Goal: Task Accomplishment & Management: Understand process/instructions

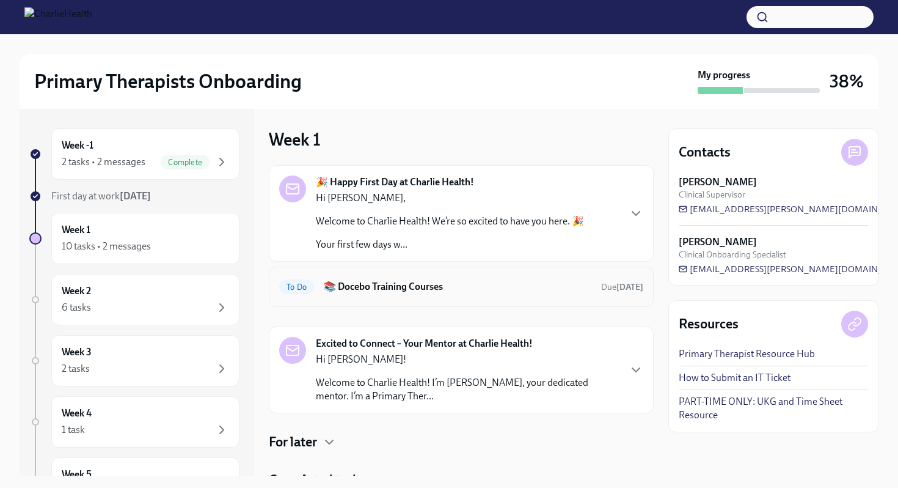
scroll to position [53, 0]
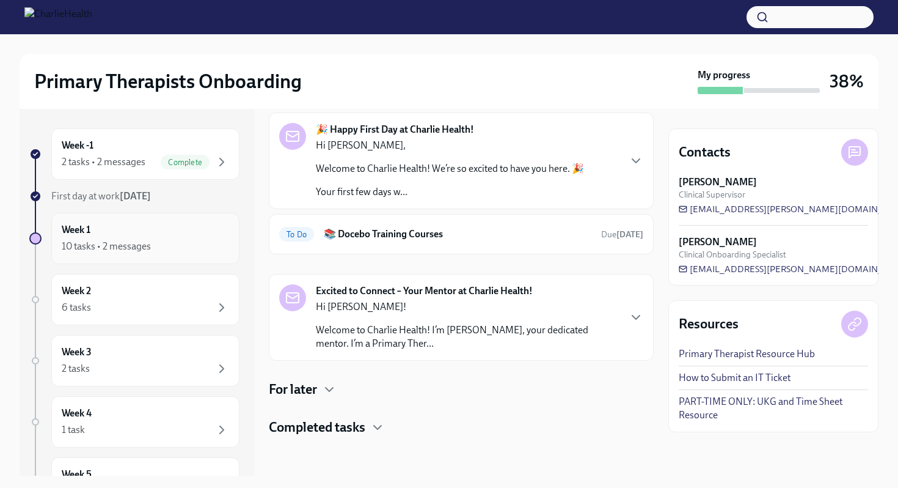
click at [156, 230] on div "Week 1 10 tasks • 2 messages" at bounding box center [145, 238] width 167 height 31
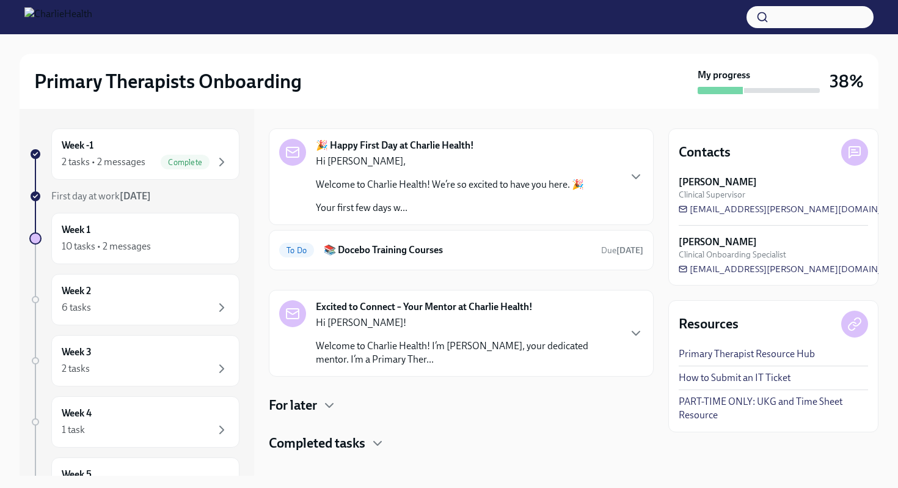
scroll to position [35, 0]
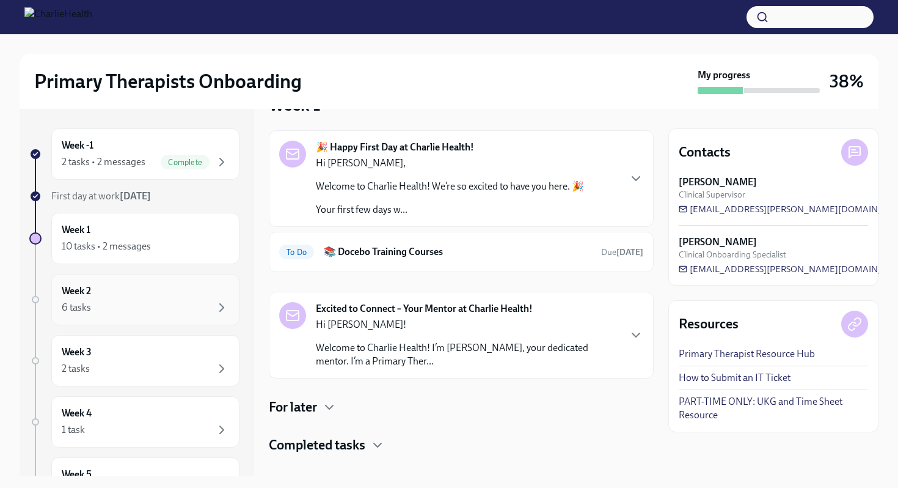
click at [200, 293] on div "Week 2 6 tasks" at bounding box center [145, 299] width 167 height 31
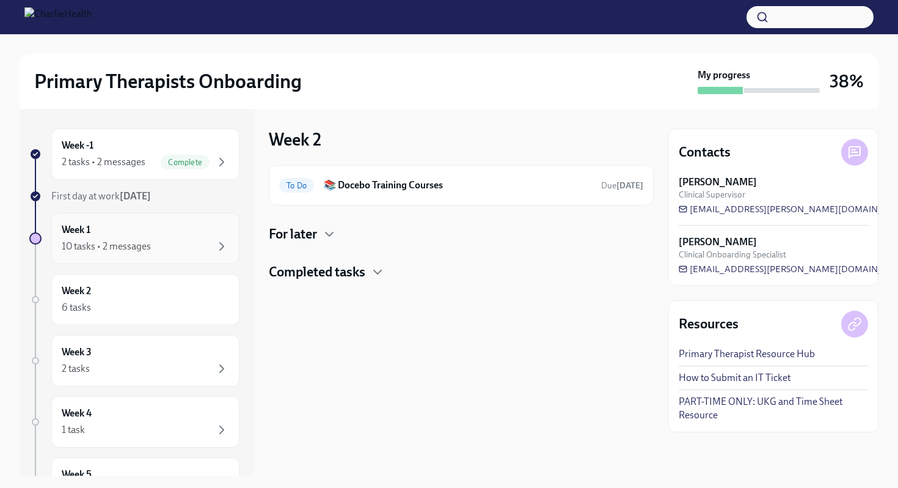
click at [193, 257] on div "Week 1 10 tasks • 2 messages" at bounding box center [145, 238] width 188 height 51
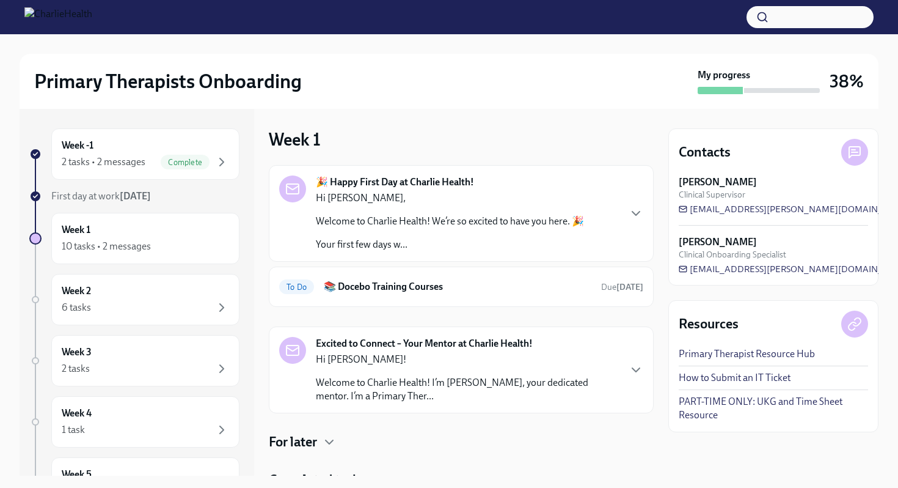
scroll to position [53, 0]
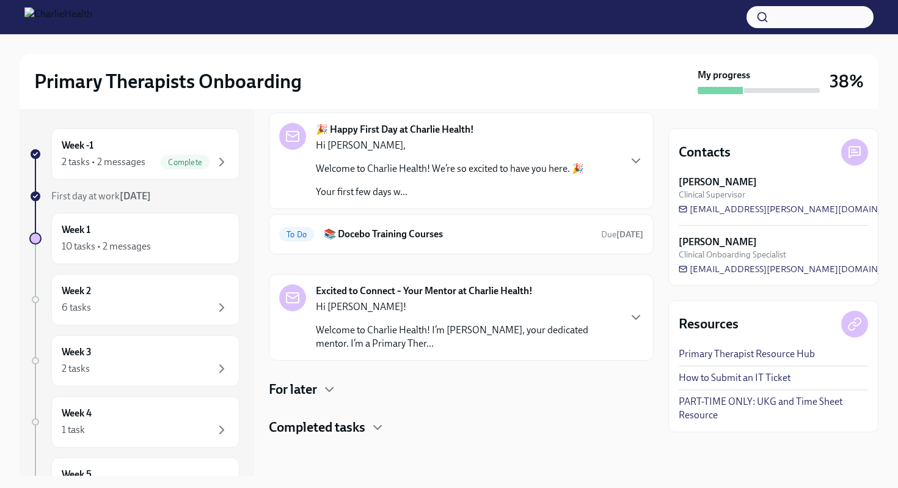
click at [336, 423] on h4 "Completed tasks" at bounding box center [317, 427] width 97 height 18
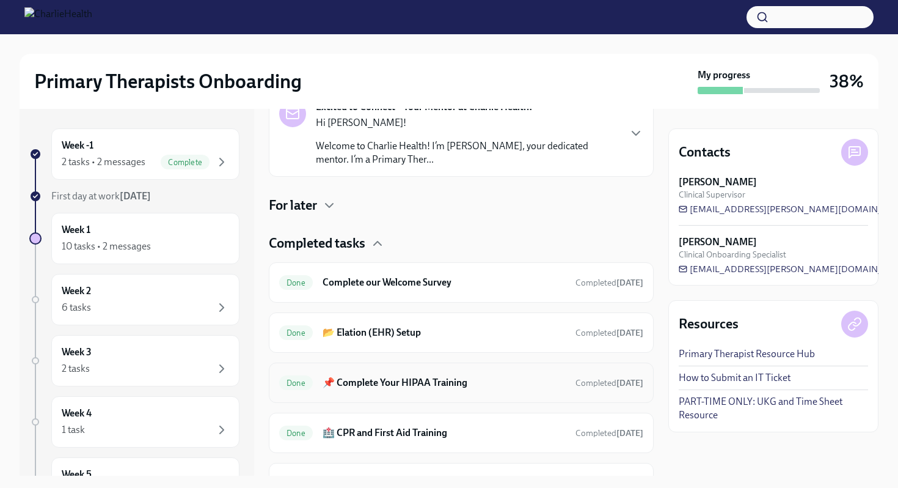
scroll to position [227, 0]
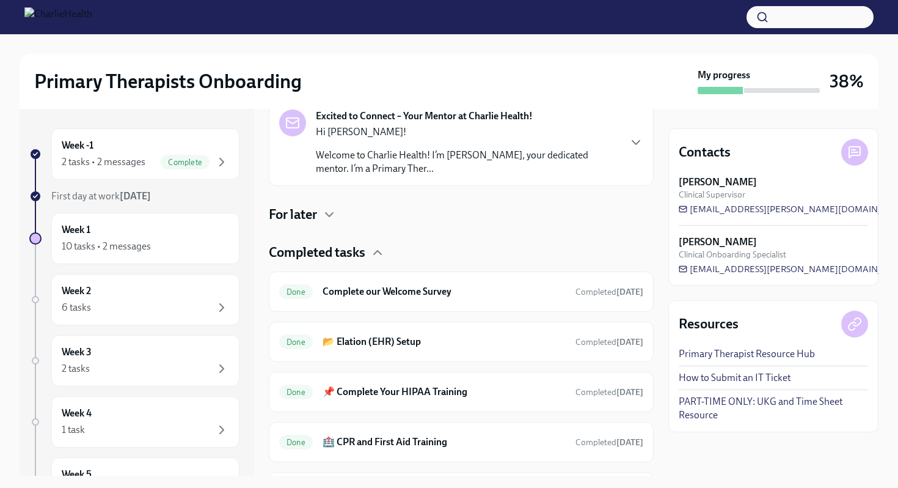
click at [342, 256] on h4 "Completed tasks" at bounding box center [317, 252] width 97 height 18
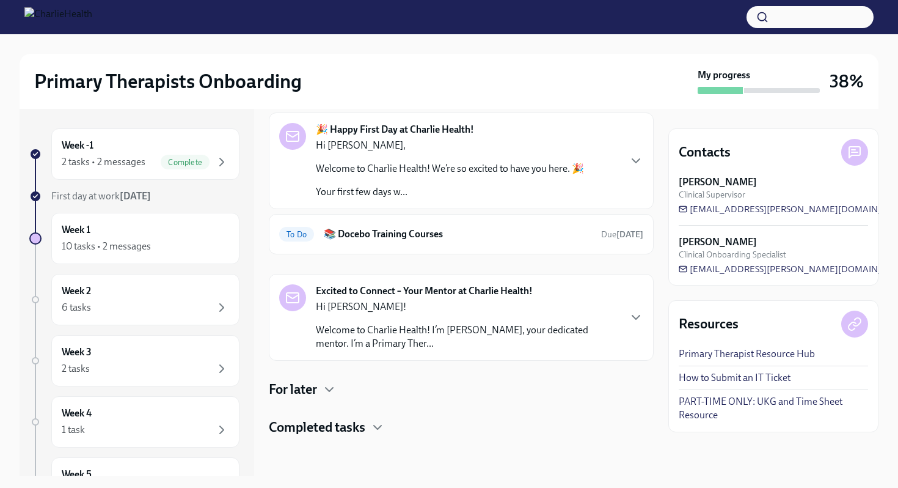
click at [305, 386] on h4 "For later" at bounding box center [293, 389] width 48 height 18
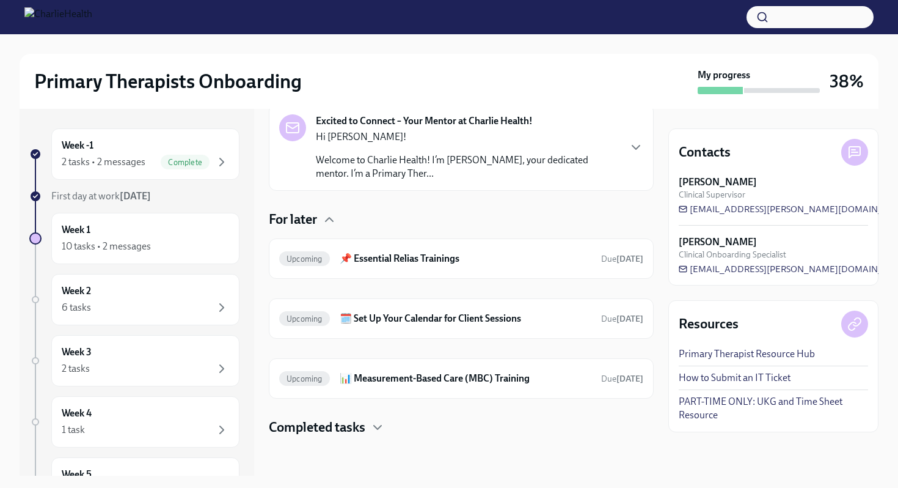
click at [322, 222] on div "For later" at bounding box center [461, 219] width 385 height 18
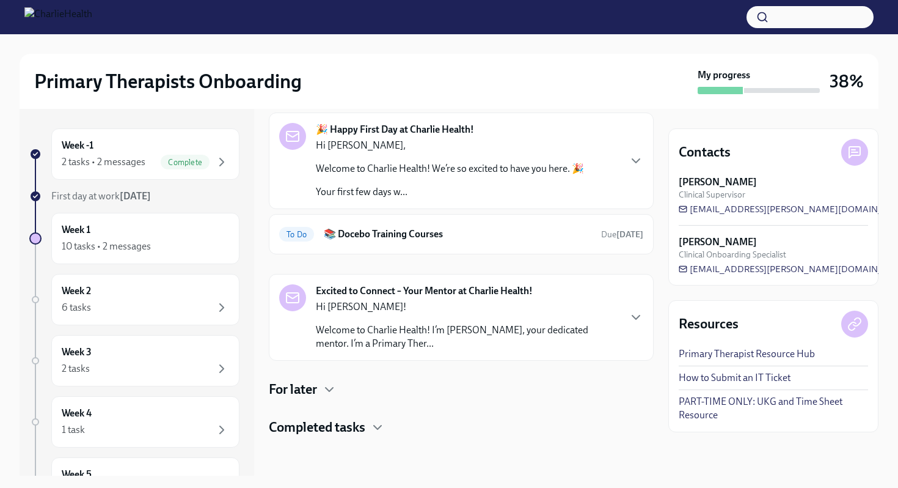
scroll to position [53, 0]
click at [369, 186] on p "Your first few days w..." at bounding box center [450, 191] width 268 height 13
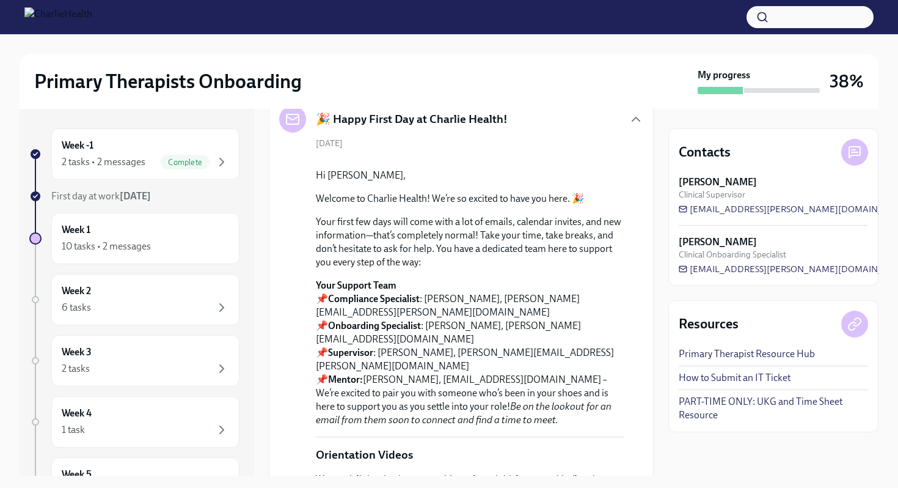
scroll to position [0, 0]
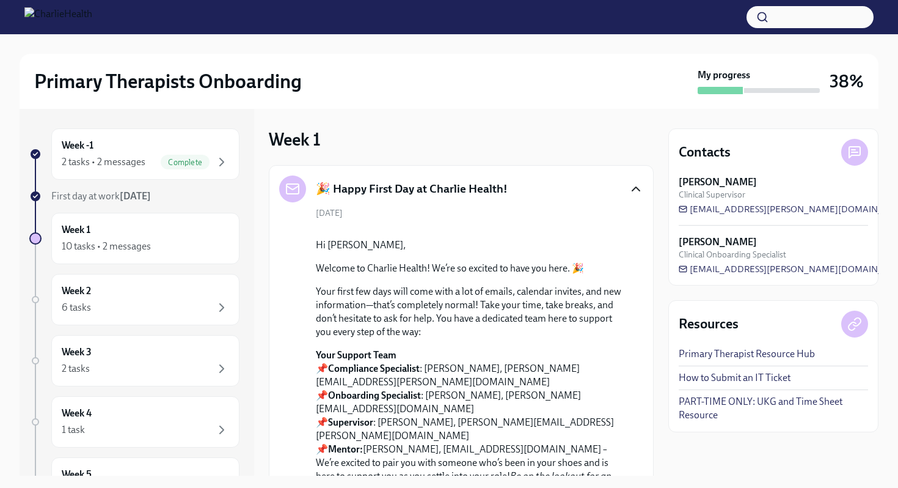
click at [637, 191] on icon "button" at bounding box center [636, 189] width 15 height 15
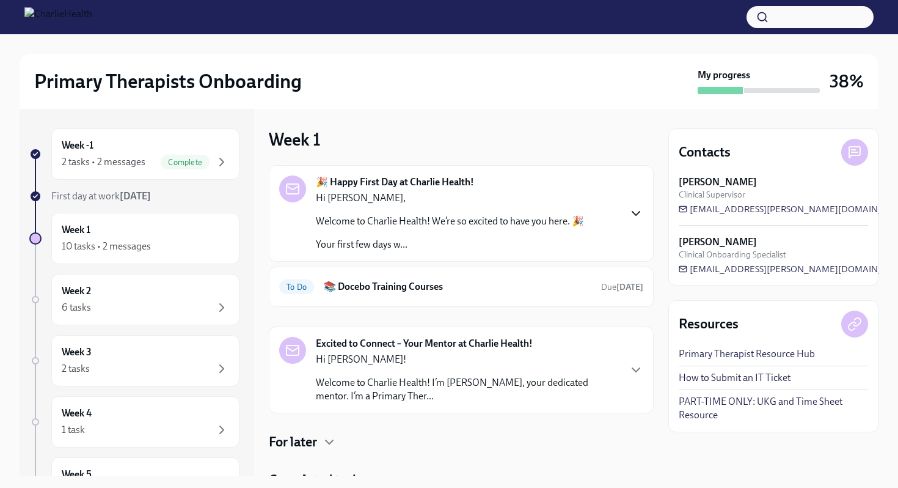
scroll to position [53, 0]
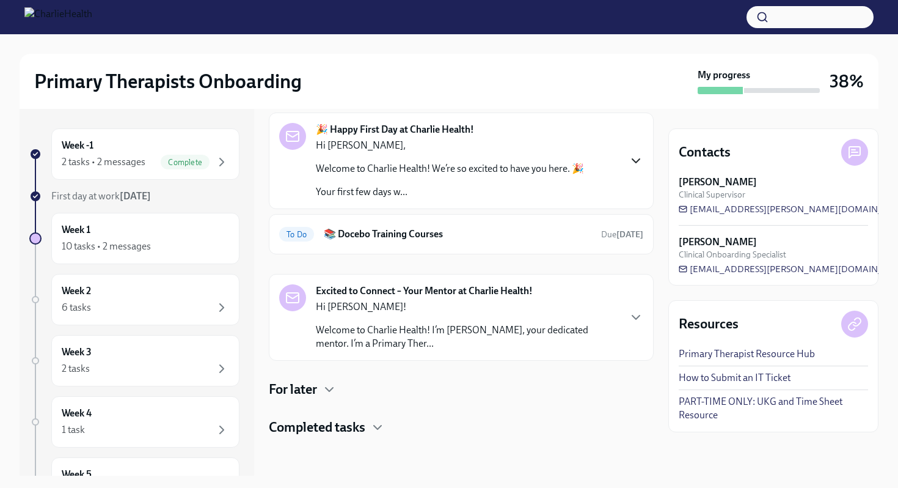
click at [319, 427] on h4 "Completed tasks" at bounding box center [317, 427] width 97 height 18
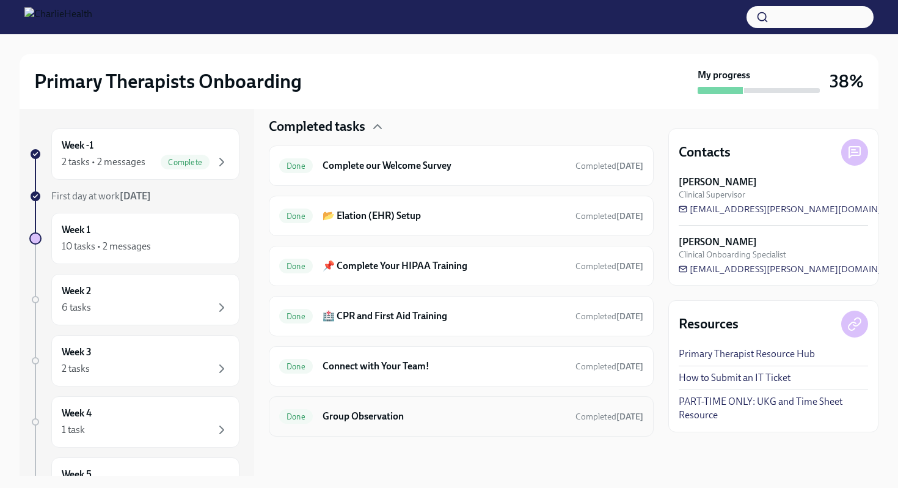
click at [337, 419] on h6 "Group Observation" at bounding box center [444, 415] width 243 height 13
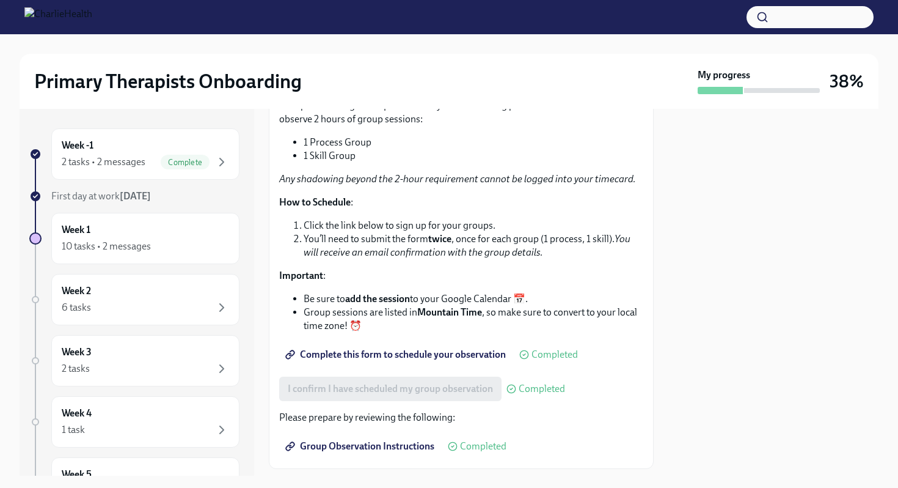
scroll to position [188, 0]
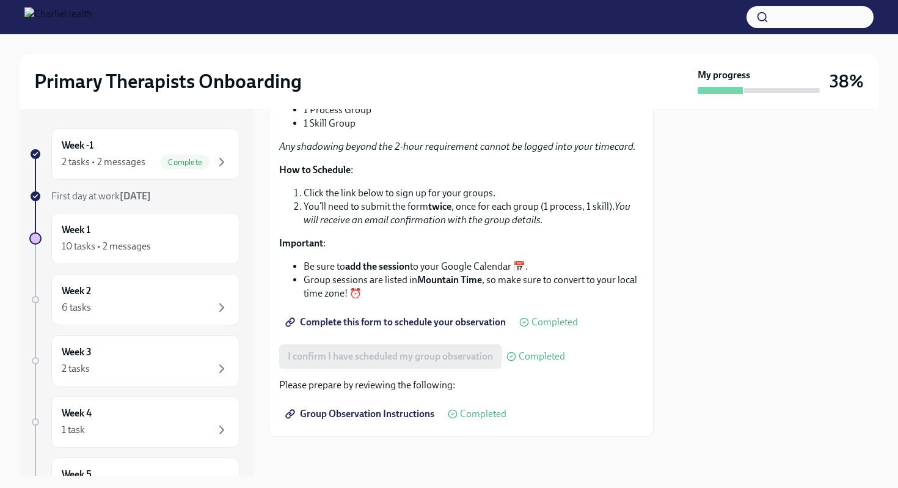
click at [362, 414] on span "Group Observation Instructions" at bounding box center [361, 414] width 147 height 12
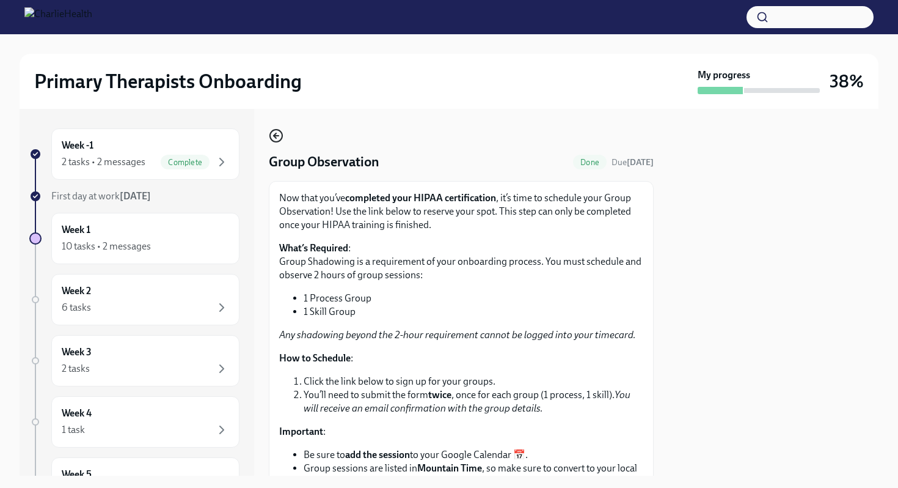
click at [274, 136] on icon "button" at bounding box center [275, 135] width 2 height 5
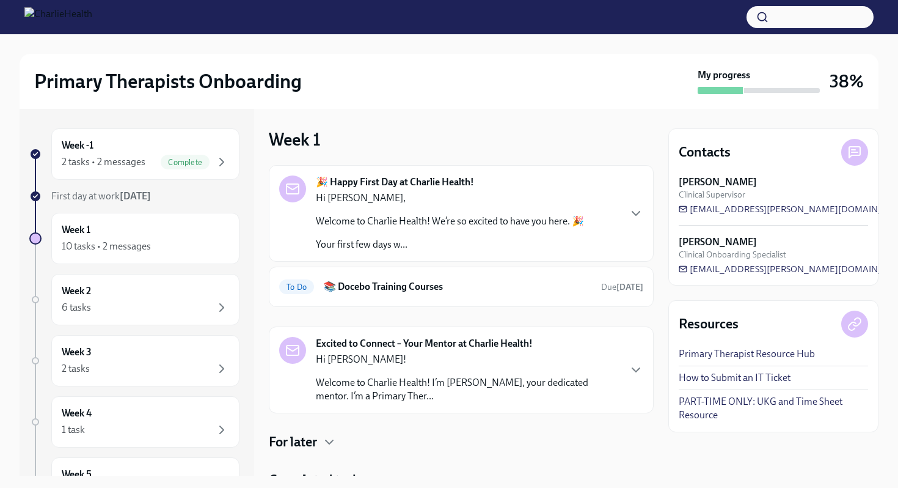
scroll to position [53, 0]
